Goal: Navigation & Orientation: Find specific page/section

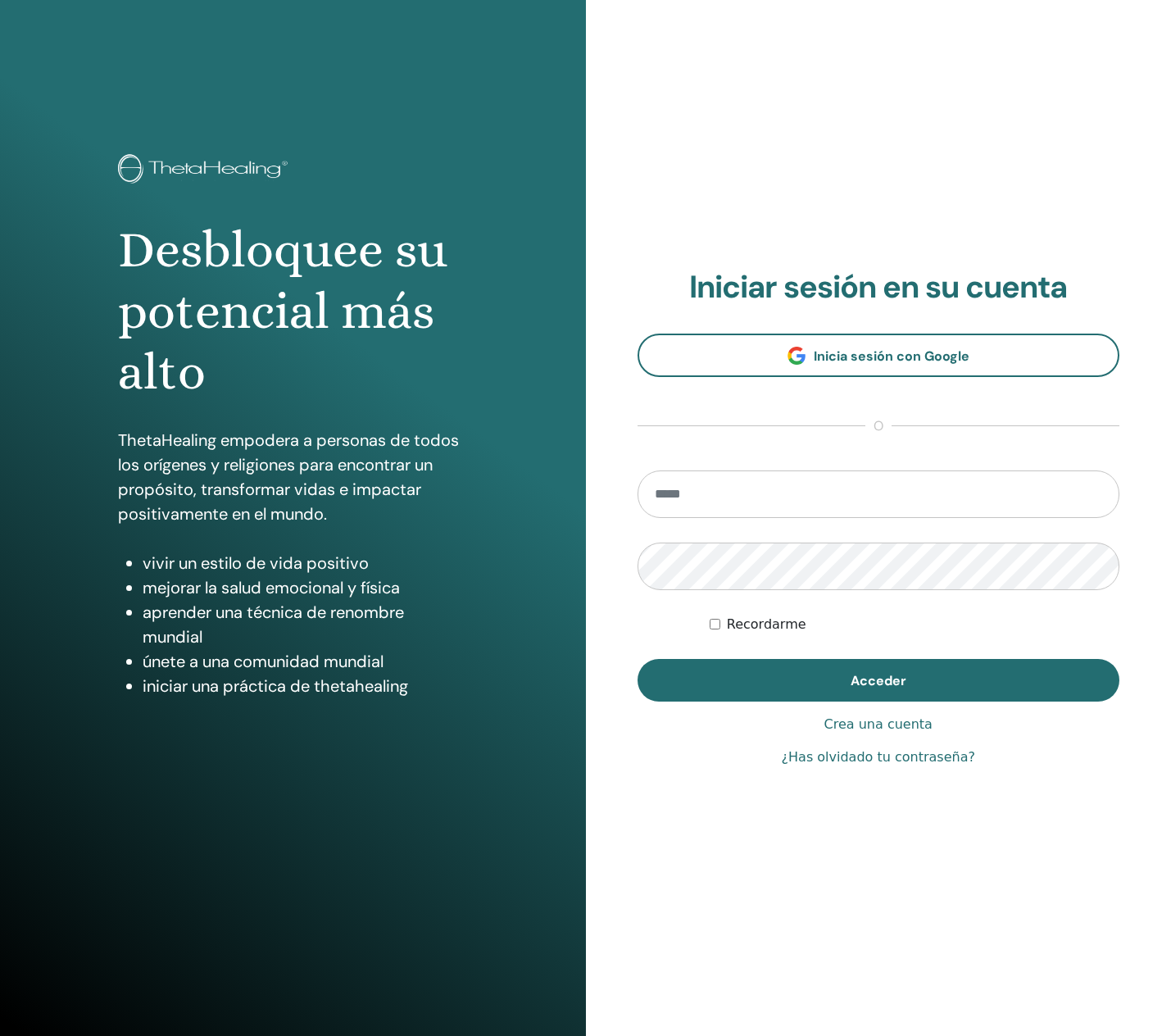
click at [741, 494] on input "email" at bounding box center [879, 494] width 483 height 48
type input "**********"
click at [531, 551] on div "Desbloquee su potencial más alto ThetaHealing empodera a personas de todos los …" at bounding box center [586, 518] width 1171 height 1036
click at [634, 658] on div "**********" at bounding box center [879, 518] width 586 height 1036
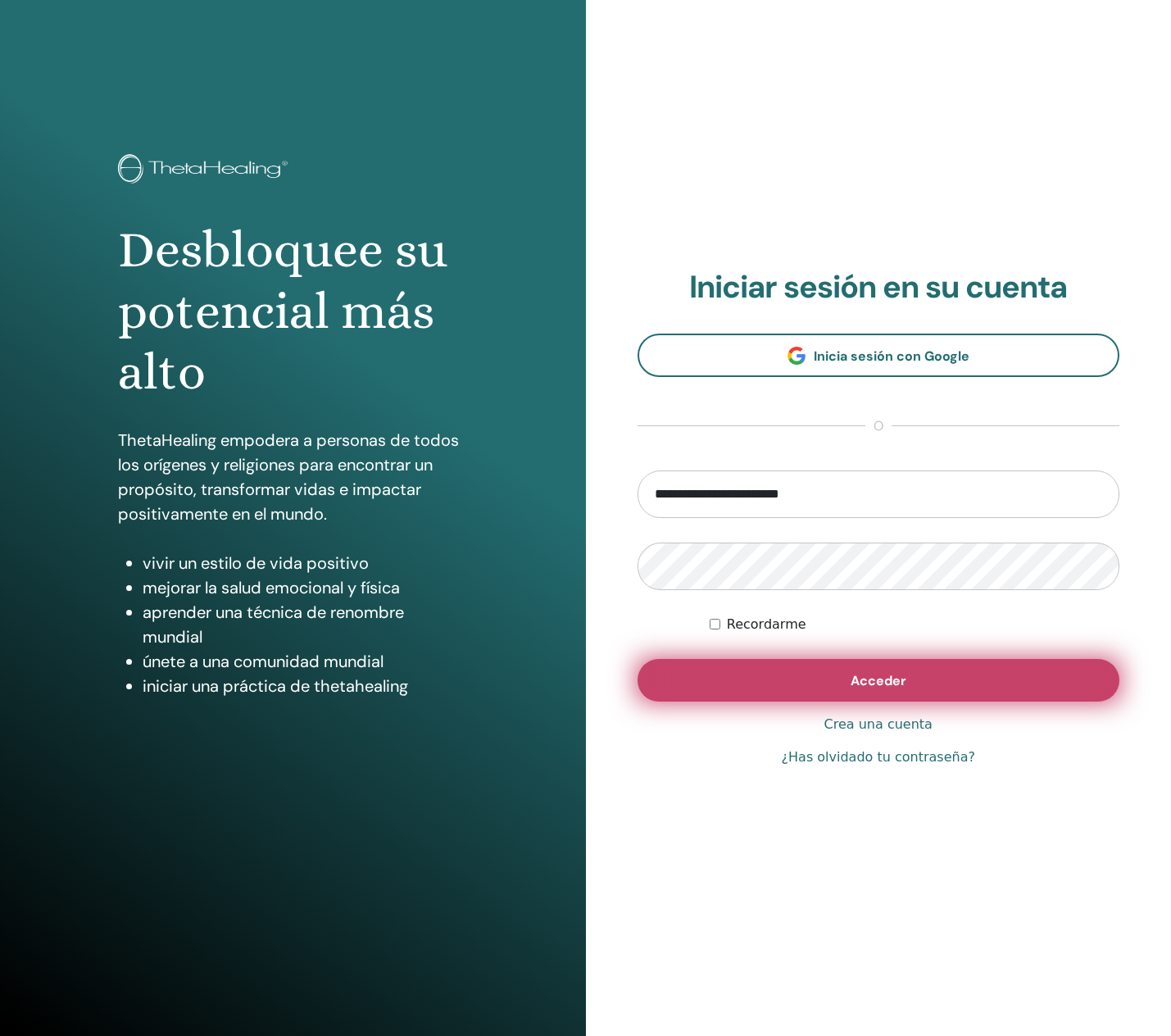
click at [820, 679] on button "Acceder" at bounding box center [879, 679] width 483 height 42
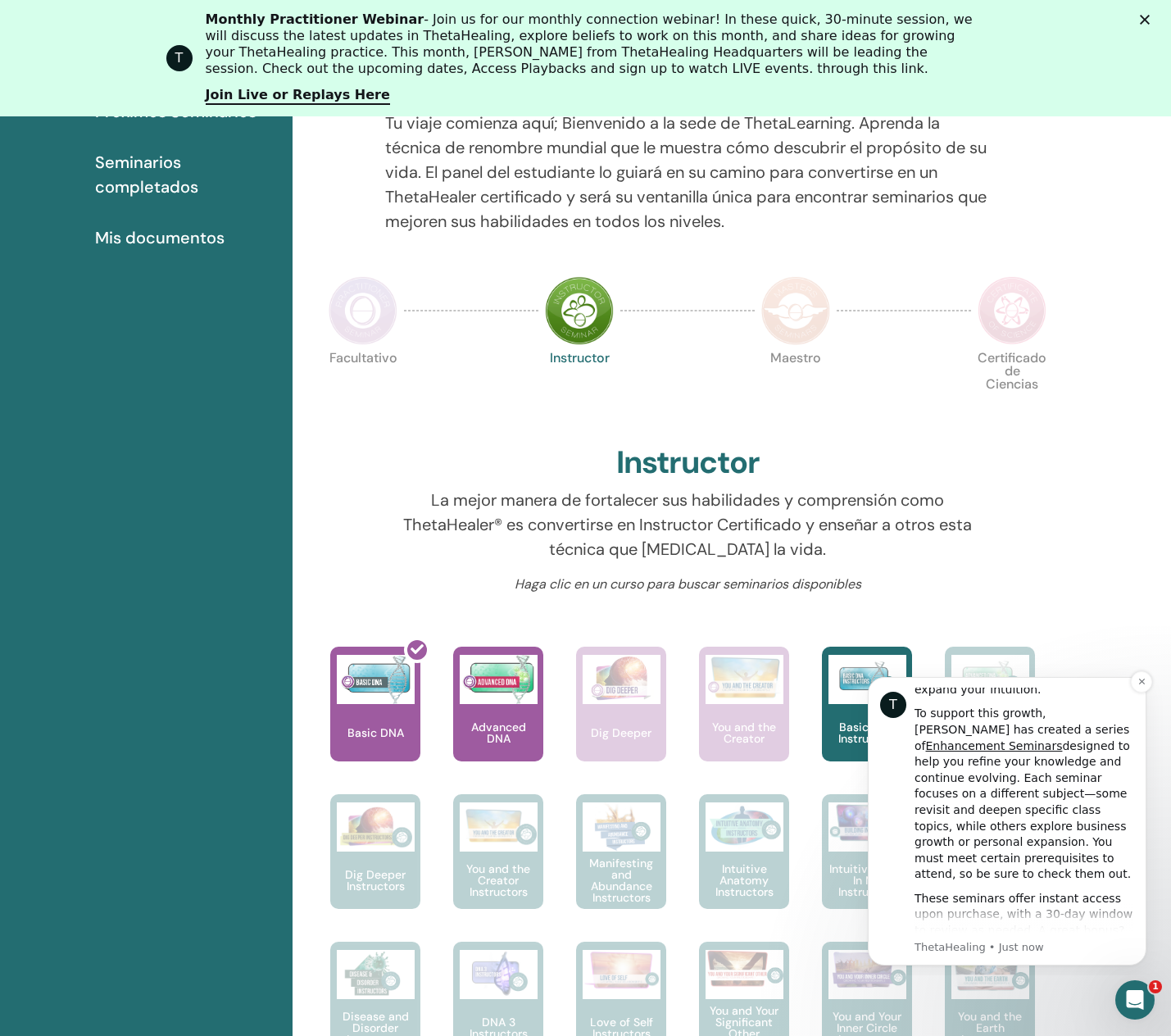
scroll to position [177, 0]
click at [1139, 682] on icon "Dismiss notification" at bounding box center [1142, 682] width 9 height 9
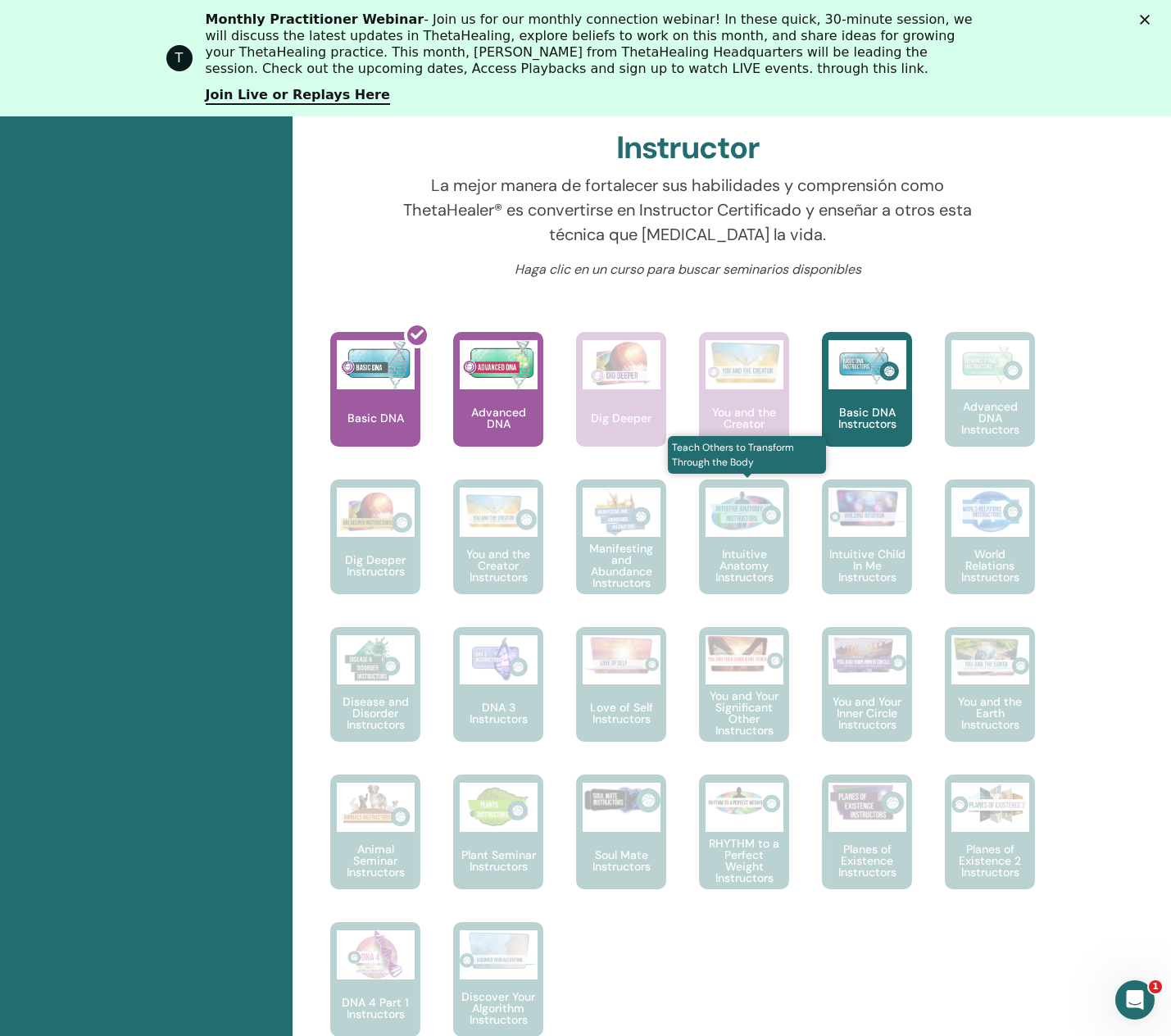
scroll to position [623, 0]
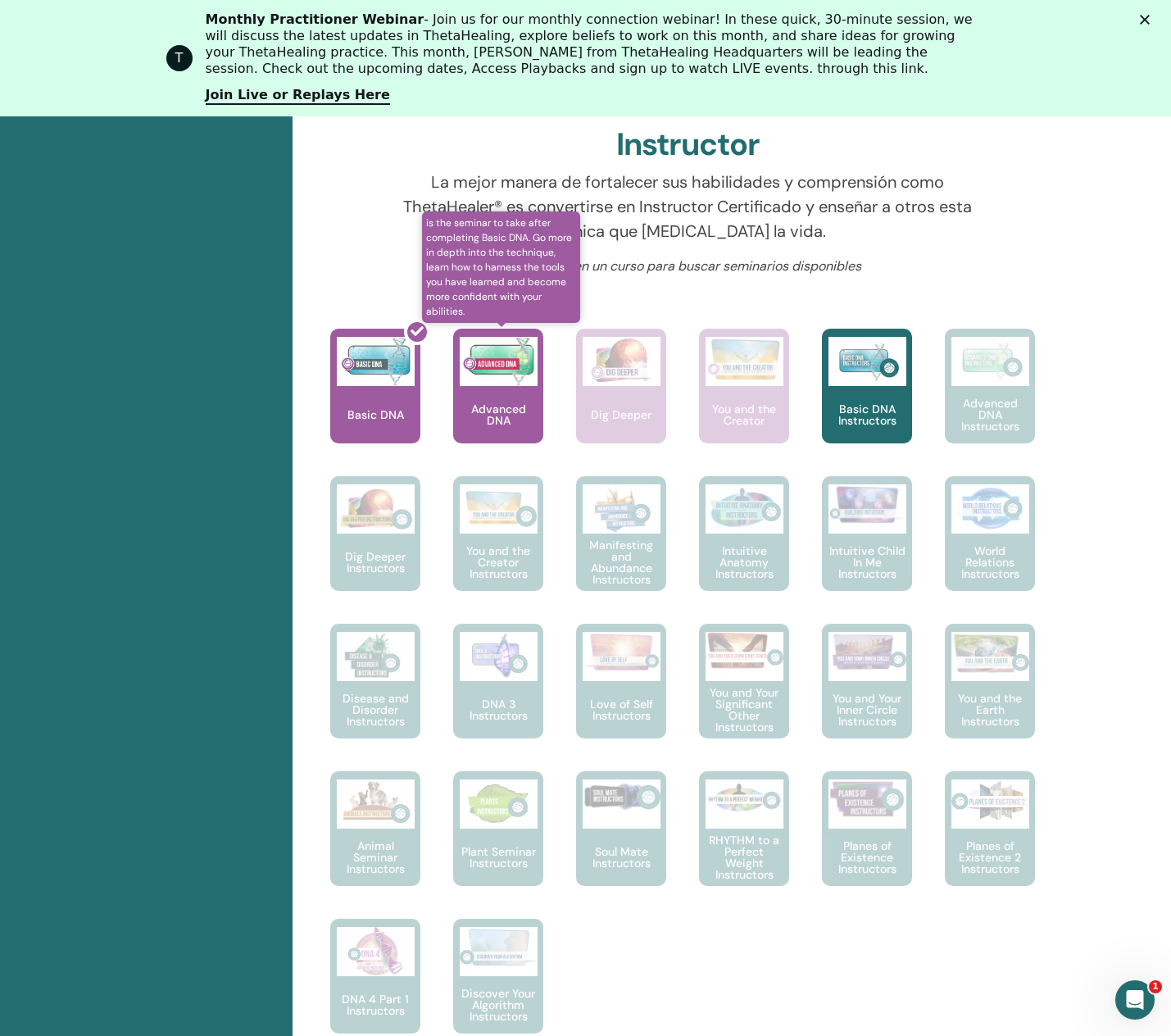
click at [471, 386] on div "Advanced DNA" at bounding box center [498, 386] width 90 height 114
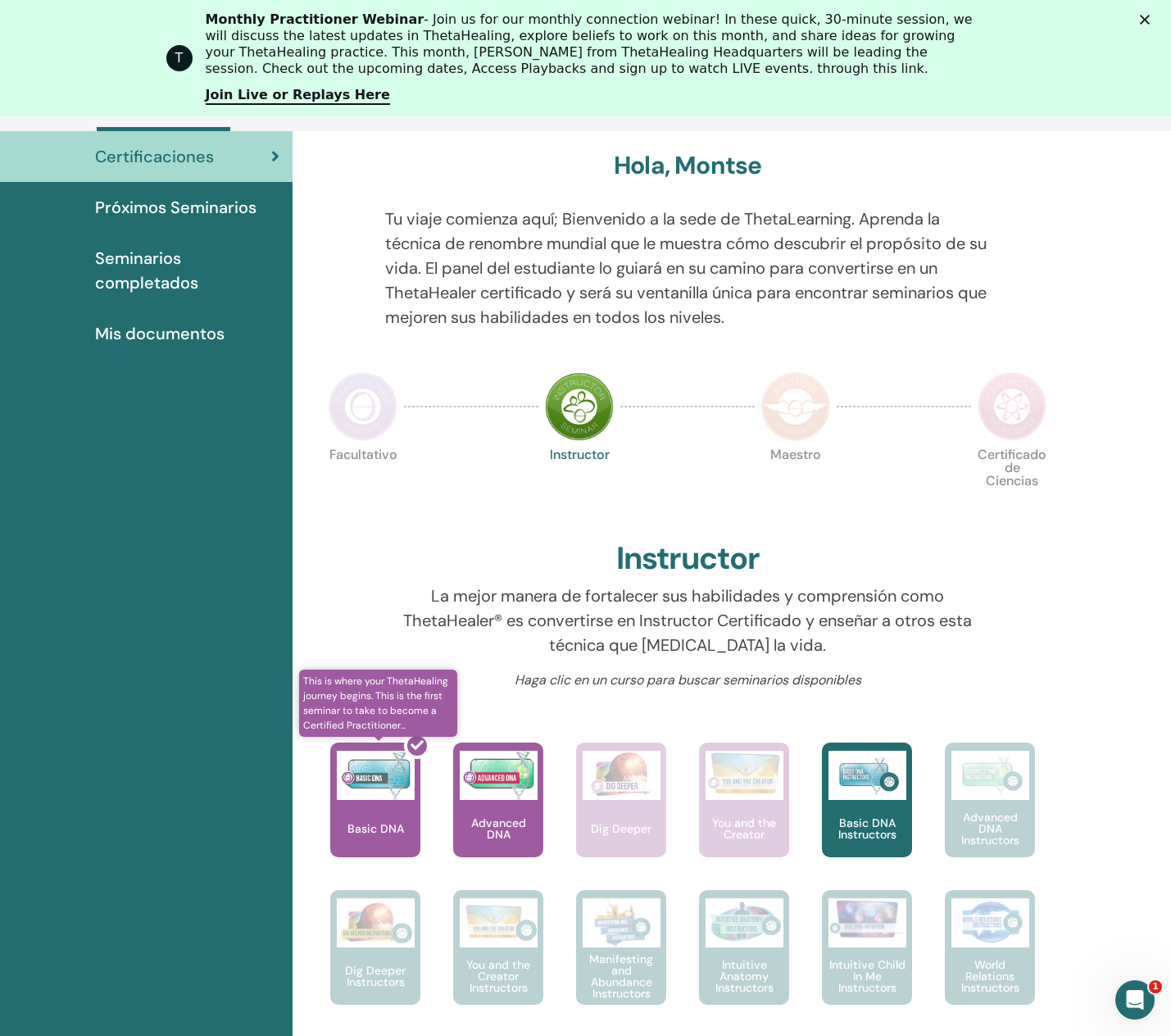
scroll to position [0, 0]
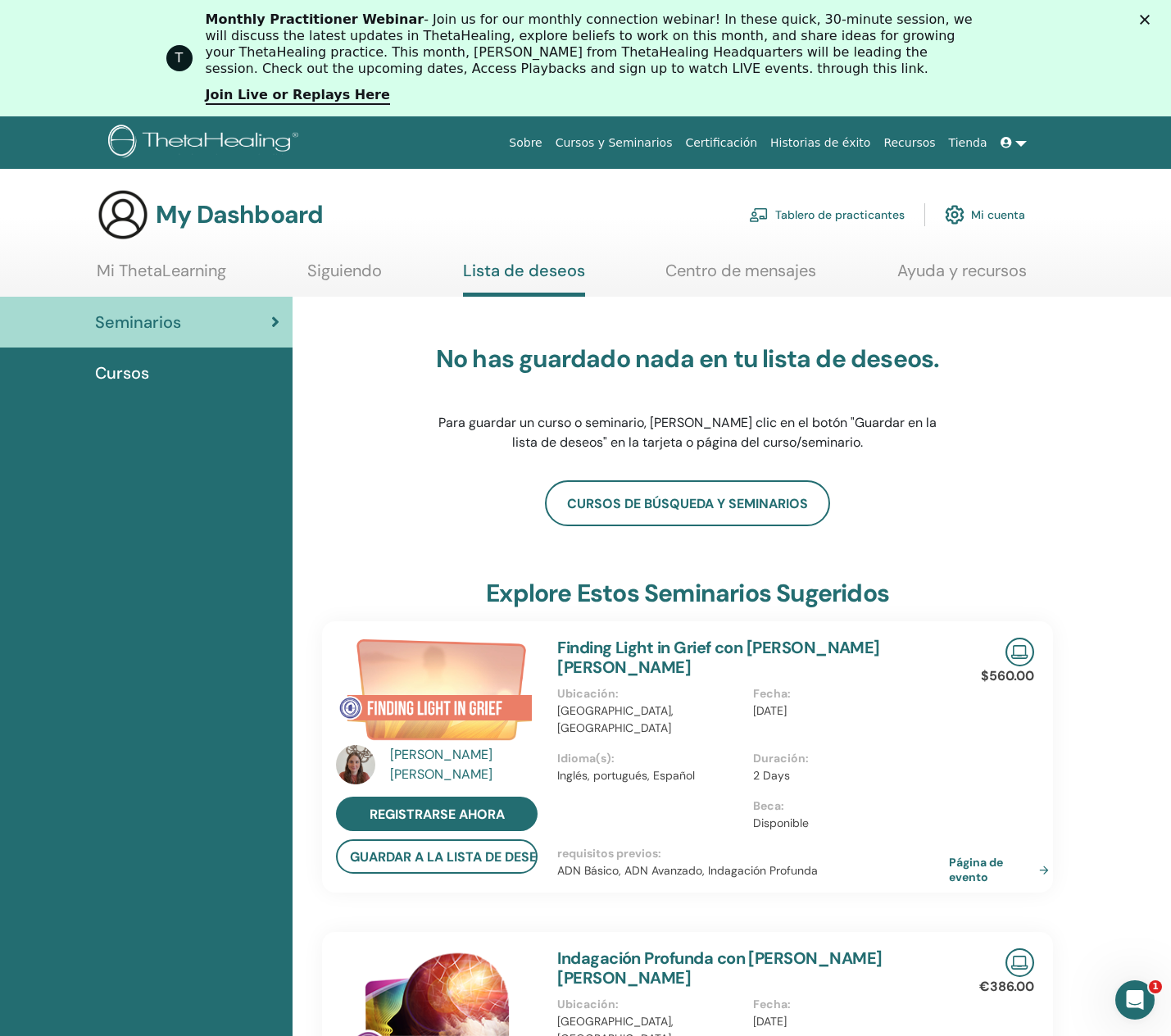
click at [187, 272] on link "Mi ThetaLearning" at bounding box center [161, 276] width 130 height 32
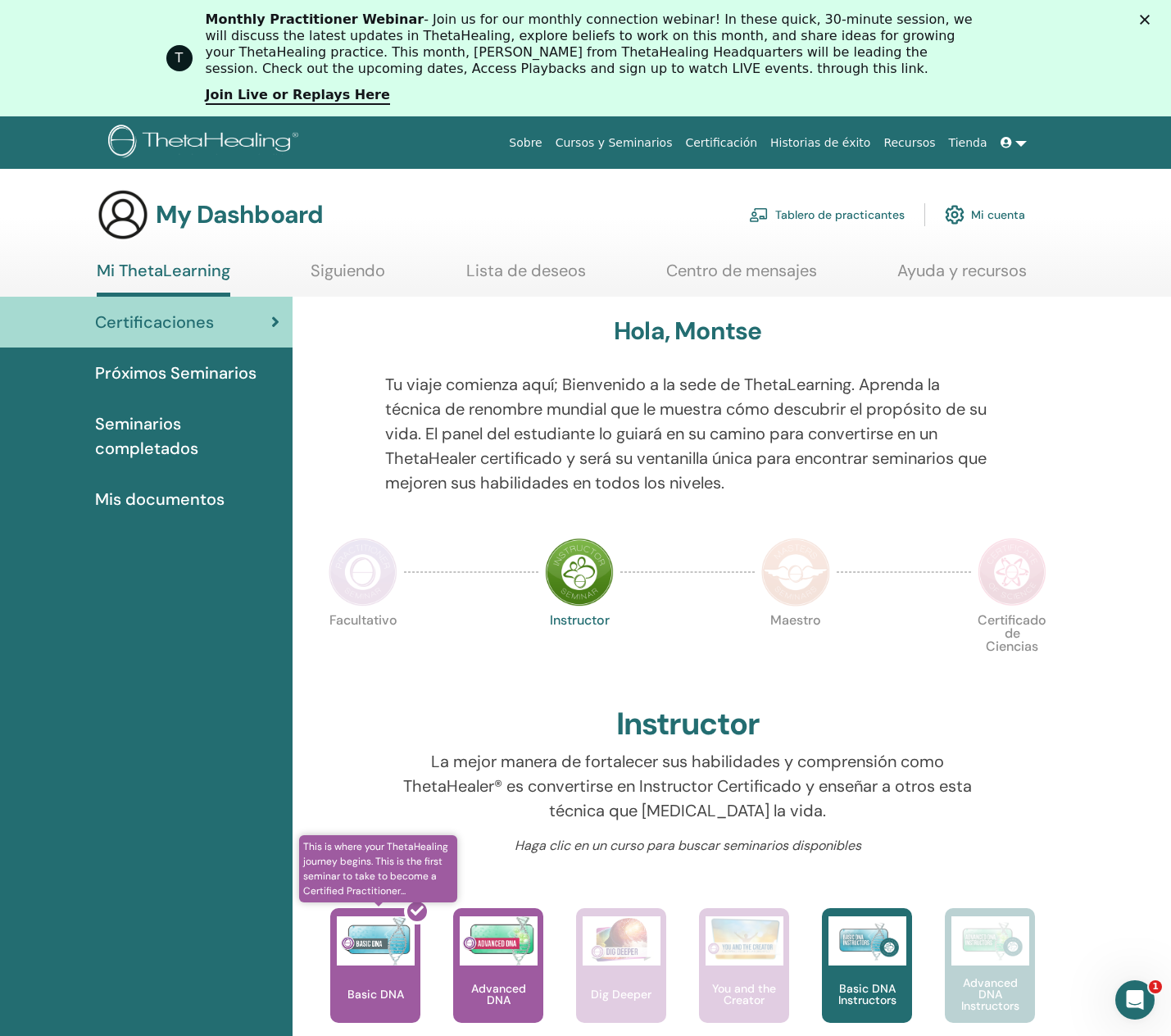
click at [390, 984] on div at bounding box center [386, 972] width 90 height 148
